Goal: Information Seeking & Learning: Check status

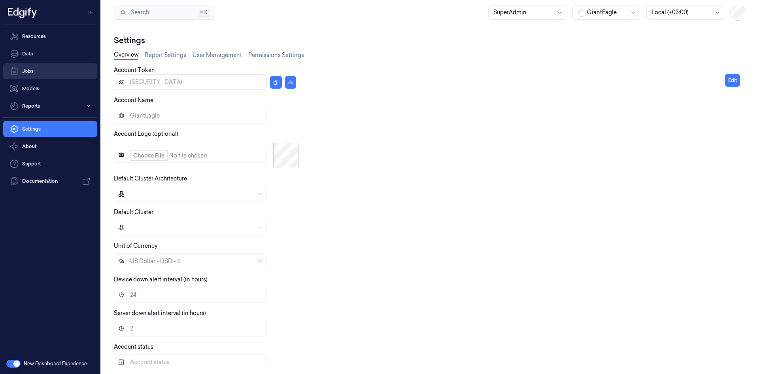
type input "[SECURITY_DATA]"
type input "DollarGeneral"
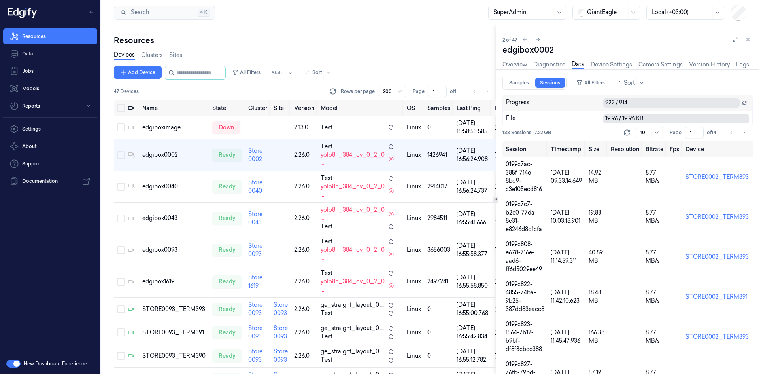
click at [622, 12] on div at bounding box center [607, 12] width 40 height 8
click at [601, 27] on div "D o DollarGeneral" at bounding box center [602, 30] width 49 height 8
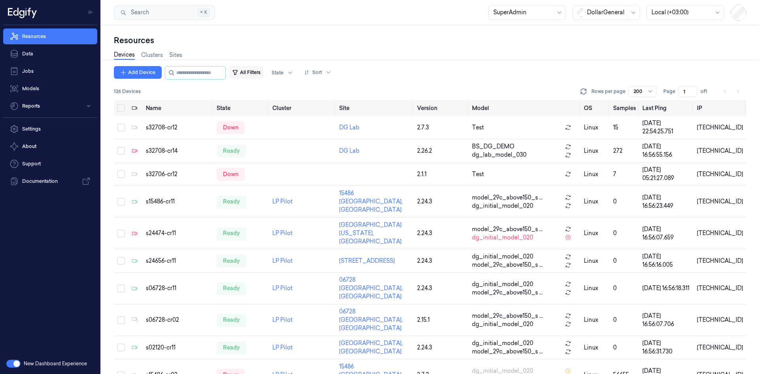
click at [259, 74] on button "All Filters" at bounding box center [246, 72] width 35 height 13
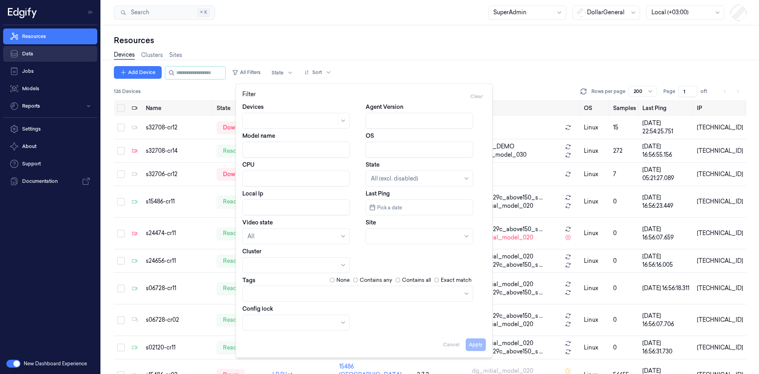
click at [32, 56] on link "Data" at bounding box center [50, 54] width 94 height 16
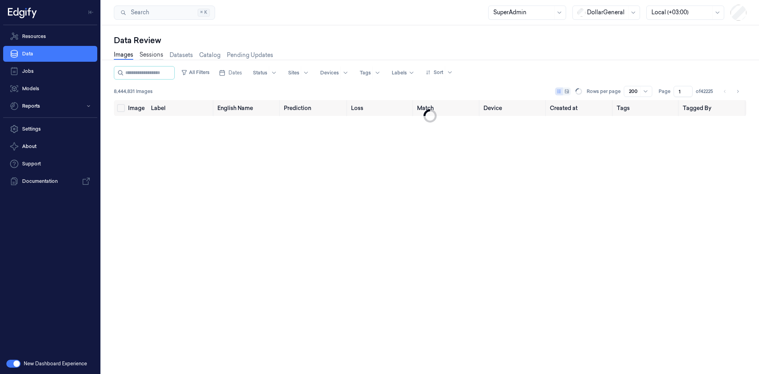
click at [157, 55] on link "Sessions" at bounding box center [152, 55] width 24 height 9
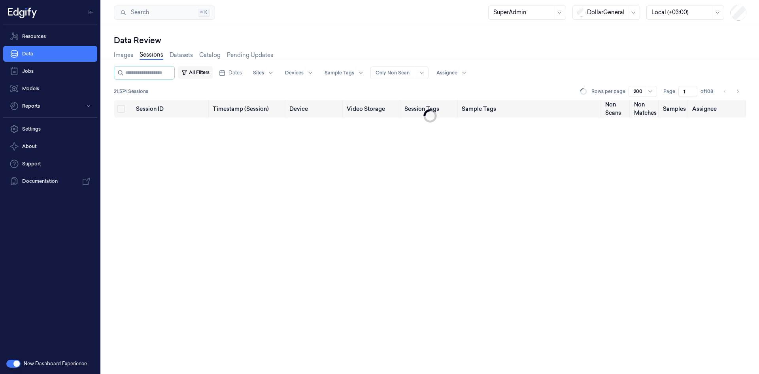
click at [213, 70] on button "All Filters" at bounding box center [195, 72] width 35 height 13
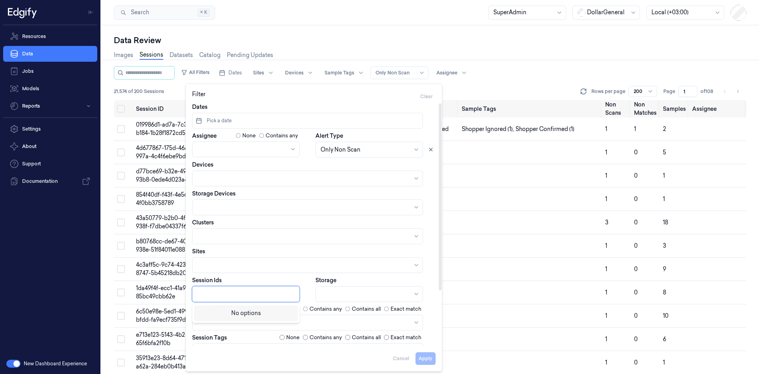
click at [238, 291] on div at bounding box center [246, 294] width 99 height 8
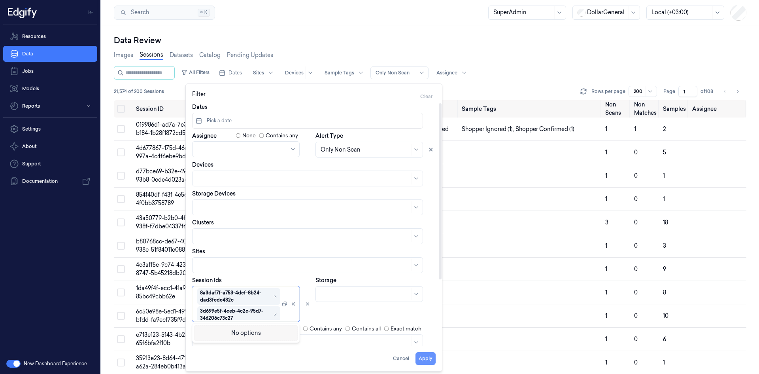
click at [424, 360] on button "Apply" at bounding box center [426, 358] width 20 height 13
type input "**********"
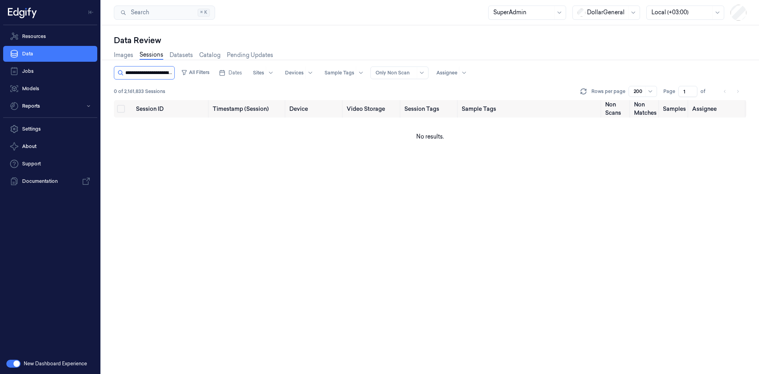
click at [132, 73] on input "string" at bounding box center [148, 72] width 47 height 13
type input "**********"
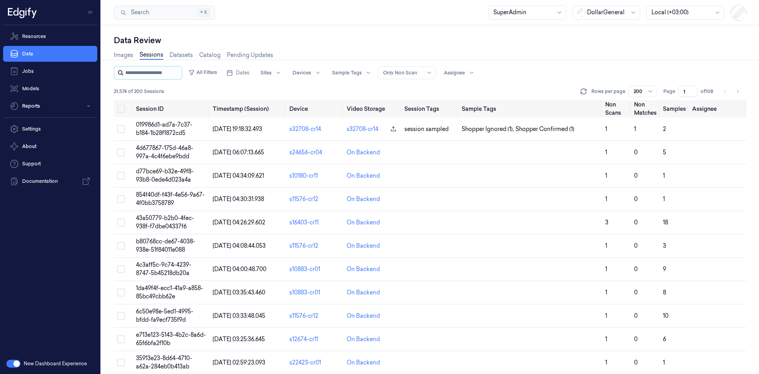
click at [149, 68] on input "string" at bounding box center [152, 72] width 55 height 13
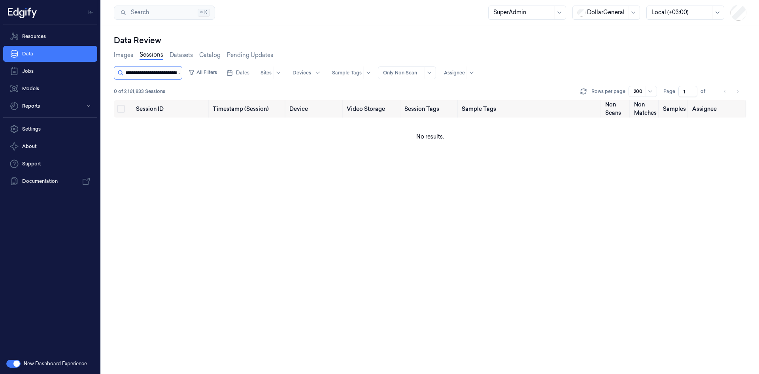
scroll to position [0, 36]
type input "**********"
click at [15, 363] on button "button" at bounding box center [13, 363] width 14 height 8
drag, startPoint x: 451, startPoint y: 257, endPoint x: 443, endPoint y: 248, distance: 12.3
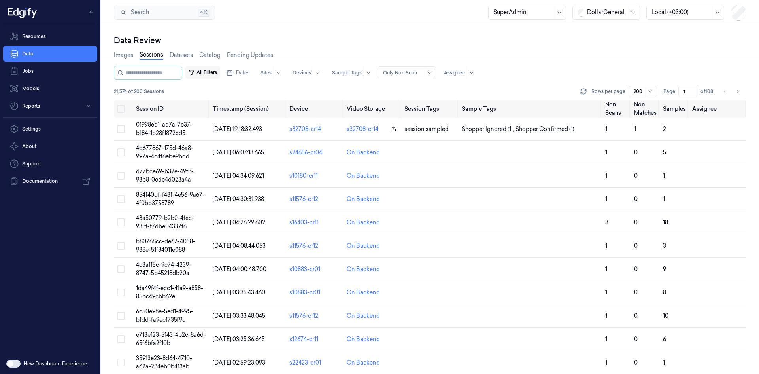
click at [196, 73] on button "All Filters" at bounding box center [202, 72] width 35 height 13
click at [199, 74] on button "All Filters" at bounding box center [195, 72] width 35 height 13
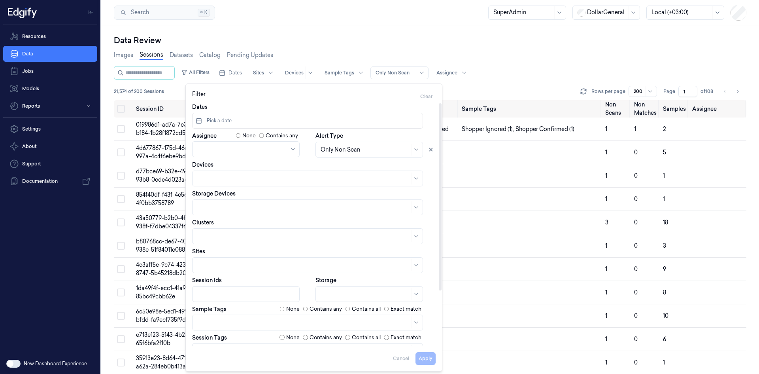
click at [218, 291] on div at bounding box center [246, 294] width 99 height 8
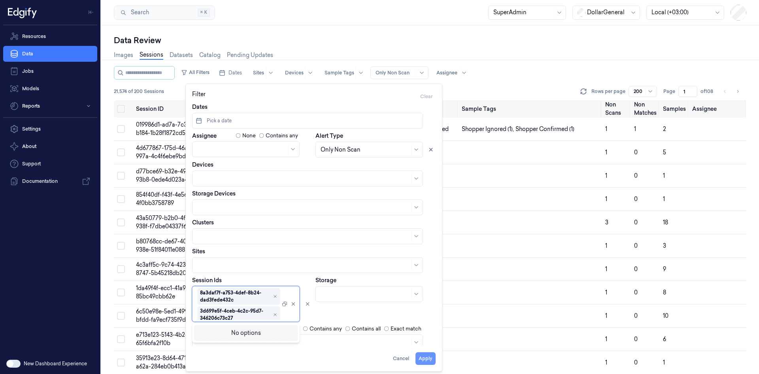
click at [429, 359] on button "Apply" at bounding box center [426, 358] width 20 height 13
type input "**********"
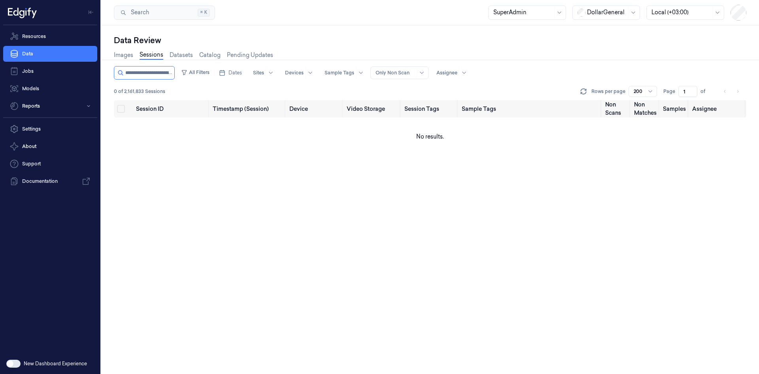
click at [415, 73] on div at bounding box center [396, 72] width 40 height 7
click at [410, 93] on div "All Sessions" at bounding box center [399, 89] width 32 height 8
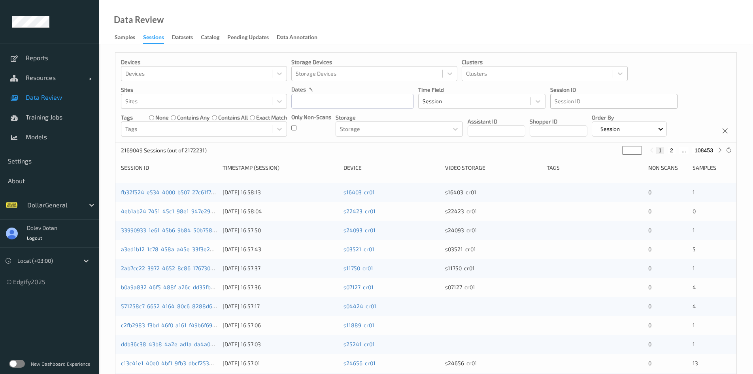
click at [598, 101] on div at bounding box center [614, 100] width 119 height 9
